Goal: Information Seeking & Learning: Learn about a topic

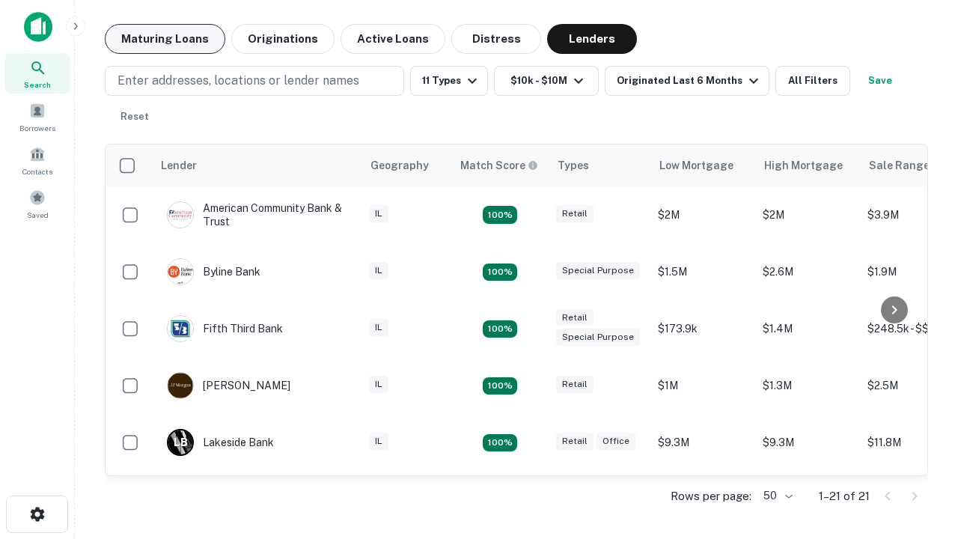
click at [165, 39] on button "Maturing Loans" at bounding box center [165, 39] width 121 height 30
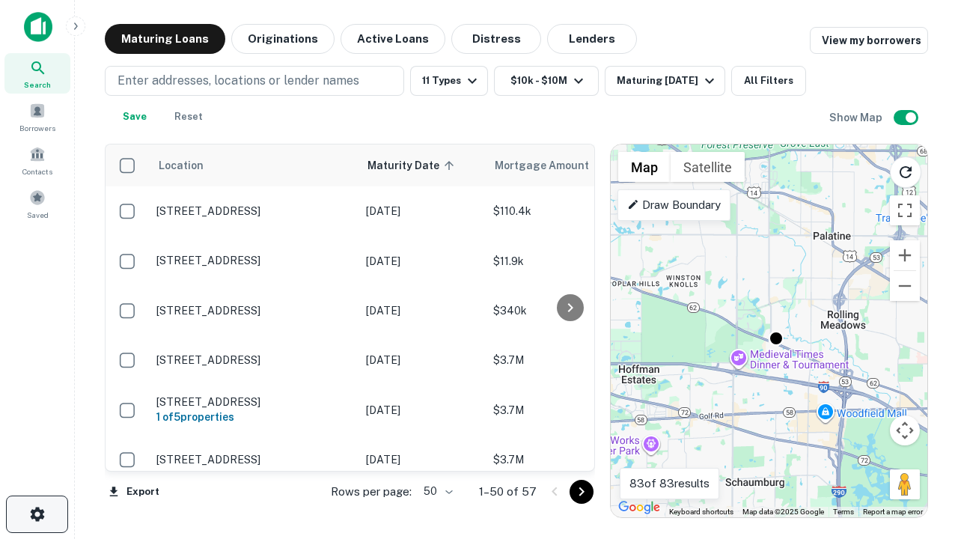
click at [37, 514] on icon "button" at bounding box center [37, 514] width 18 height 18
